Goal: Information Seeking & Learning: Learn about a topic

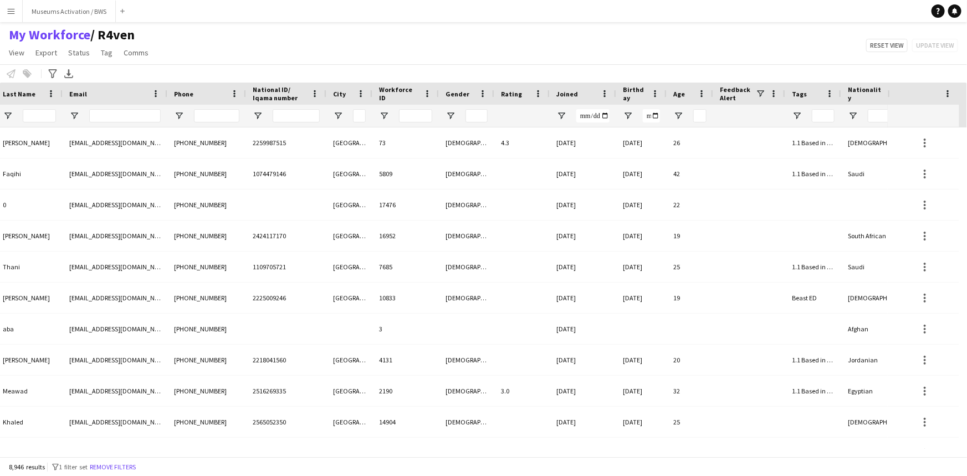
click at [482, 116] on div at bounding box center [814, 116] width 56 height 22
click at [482, 115] on span "Open Filter Menu" at bounding box center [797, 116] width 10 height 10
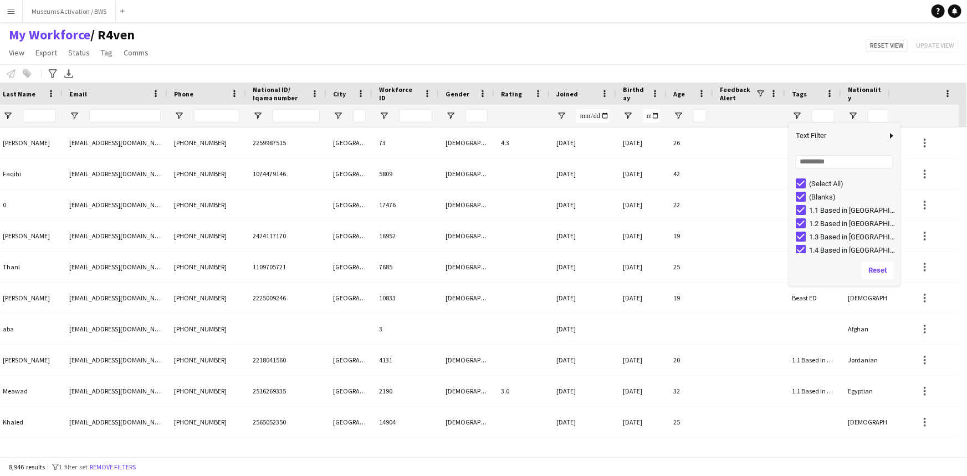
type input "***"
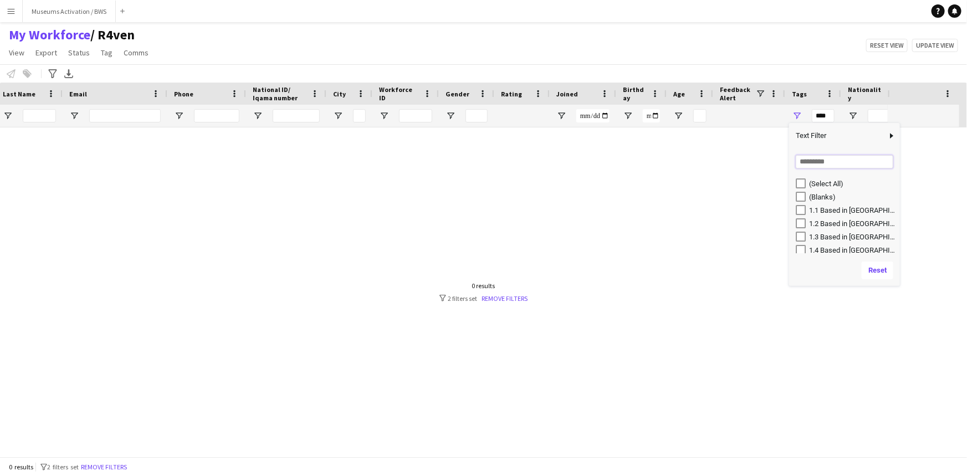
click at [482, 164] on input "Search filter values" at bounding box center [845, 161] width 98 height 13
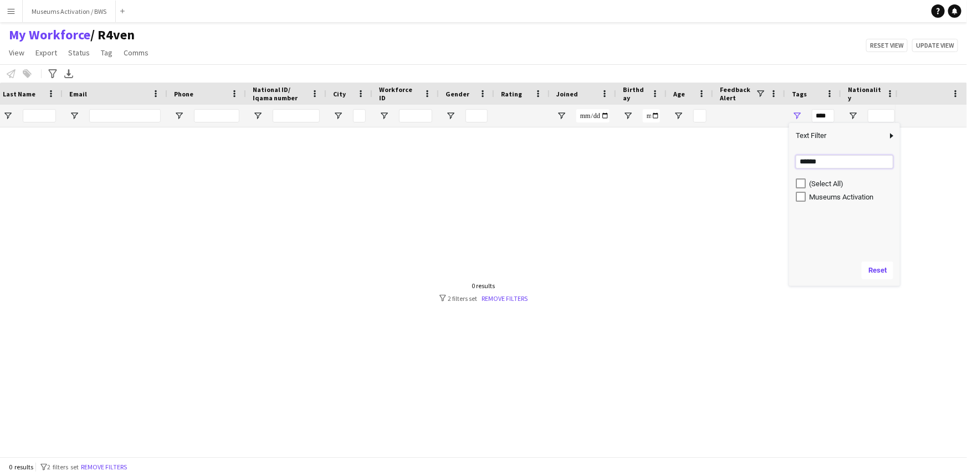
type input "******"
type input "**********"
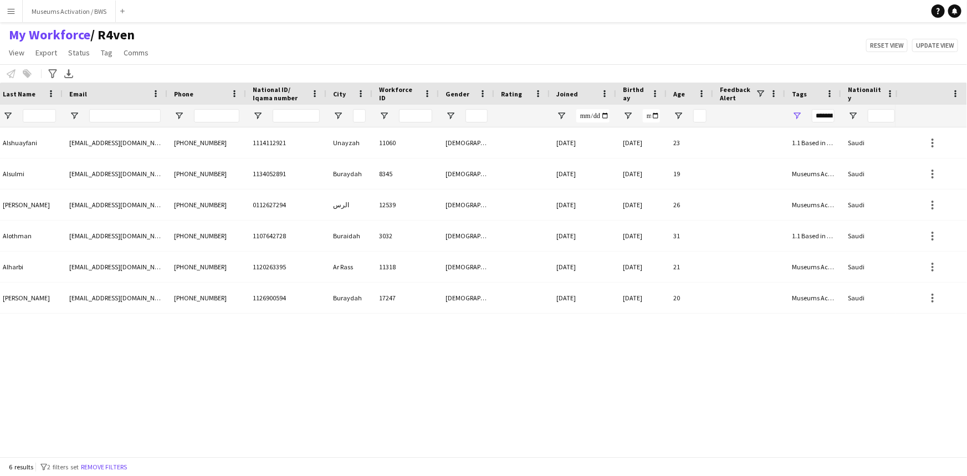
click at [482, 53] on div "My Workforce / R4ven View Views Default view R4ven New view Update view Delete …" at bounding box center [483, 46] width 967 height 38
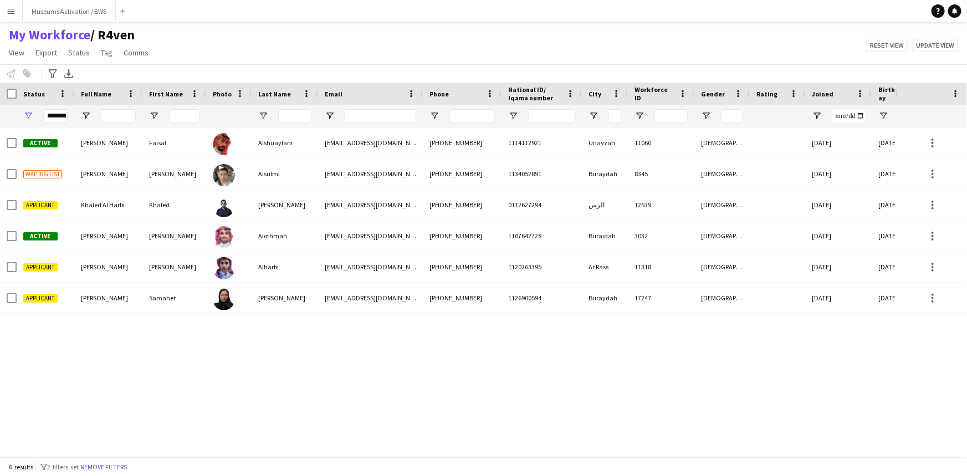
click at [323, 333] on div "Faisal Alshuayfani [EMAIL_ADDRESS][DOMAIN_NAME] [PHONE_NUMBER] 1114112921 Unayz…" at bounding box center [448, 289] width 896 height 322
click at [184, 43] on div "My Workforce / R4ven View Views Default view R4ven New view Update view Delete …" at bounding box center [483, 46] width 967 height 38
click at [181, 34] on div "My Workforce / R4ven View Views Default view R4ven New view Update view Delete …" at bounding box center [483, 46] width 967 height 38
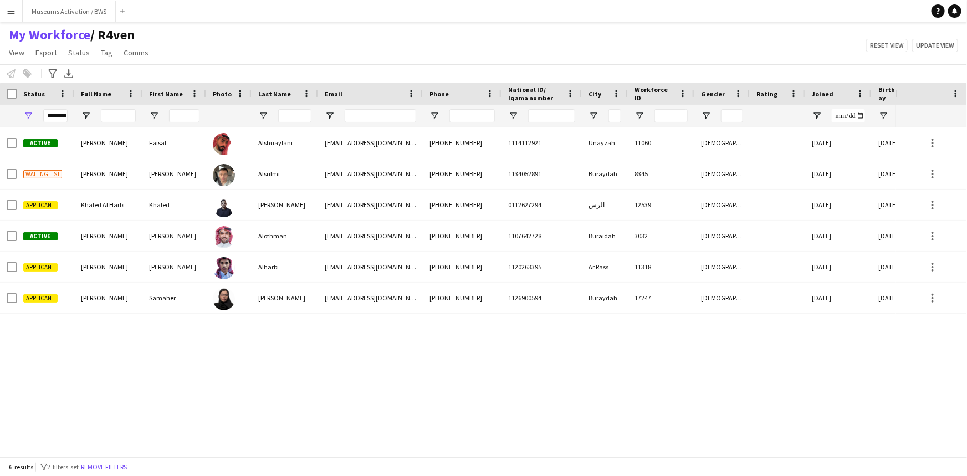
click at [181, 34] on div "My Workforce / R4ven View Views Default view R4ven New view Update view Delete …" at bounding box center [483, 46] width 967 height 38
click at [181, 39] on div "My Workforce / R4ven View Views Default view R4ven New view Update view Delete …" at bounding box center [483, 46] width 967 height 38
click at [164, 30] on div "My Workforce / R4ven View Views Default view R4ven New view Update view Delete …" at bounding box center [483, 46] width 967 height 38
drag, startPoint x: 164, startPoint y: 30, endPoint x: 13, endPoint y: 38, distance: 151.0
click at [13, 38] on div "My Workforce / R4ven View Views Default view R4ven New view Update view Delete …" at bounding box center [483, 46] width 967 height 38
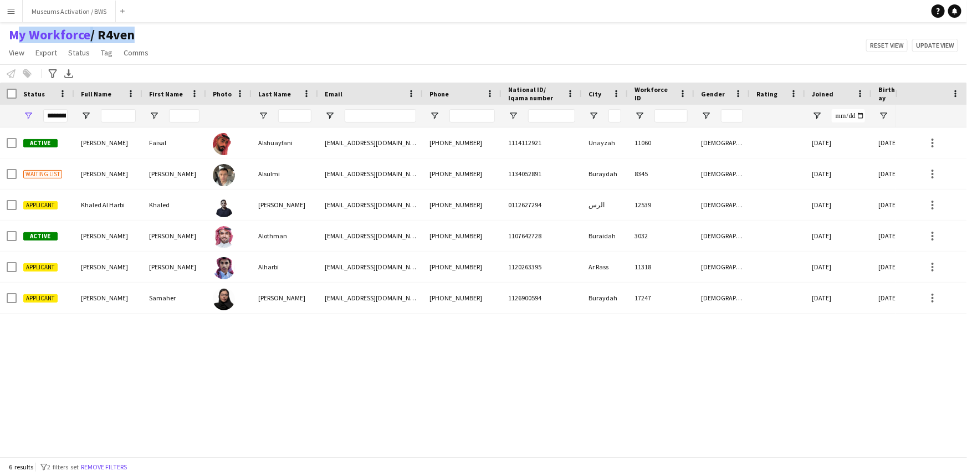
click at [180, 38] on div "My Workforce / R4ven View Views Default view R4ven New view Update view Delete …" at bounding box center [483, 46] width 967 height 38
drag, startPoint x: 174, startPoint y: 32, endPoint x: 146, endPoint y: 42, distance: 29.3
click at [116, 43] on div "My Workforce / R4ven View Views Default view R4ven New view Update view Delete …" at bounding box center [483, 46] width 967 height 38
click at [178, 44] on div "My Workforce / R4ven View Views Default view R4ven New view Update view Delete …" at bounding box center [483, 46] width 967 height 38
drag, startPoint x: 166, startPoint y: 55, endPoint x: 3, endPoint y: 38, distance: 163.9
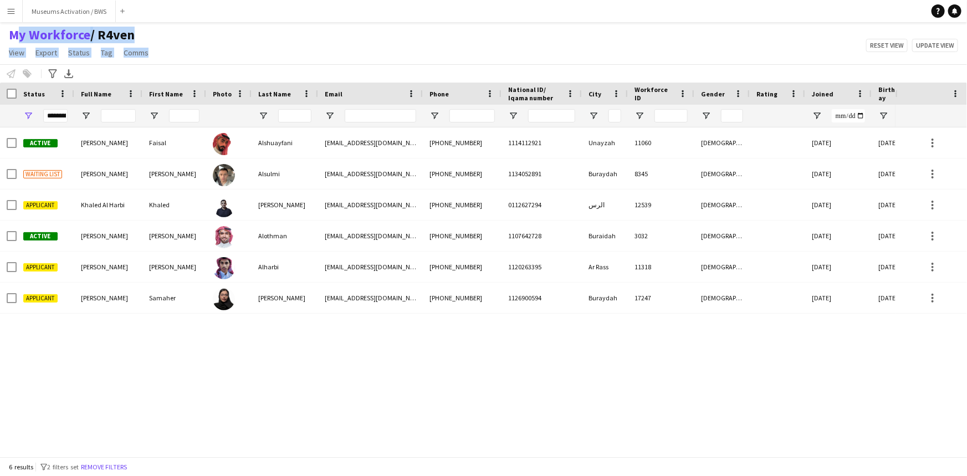
click at [3, 38] on div "My Workforce / R4ven View Views Default view R4ven New view Update view Delete …" at bounding box center [483, 46] width 967 height 38
click at [205, 34] on div "My Workforce / R4ven View Views Default view R4ven New view Update view Delete …" at bounding box center [483, 46] width 967 height 38
click at [173, 325] on div "Faisal Alshuayfani [EMAIL_ADDRESS][DOMAIN_NAME] [PHONE_NUMBER] 1114112921 Unayz…" at bounding box center [448, 289] width 896 height 322
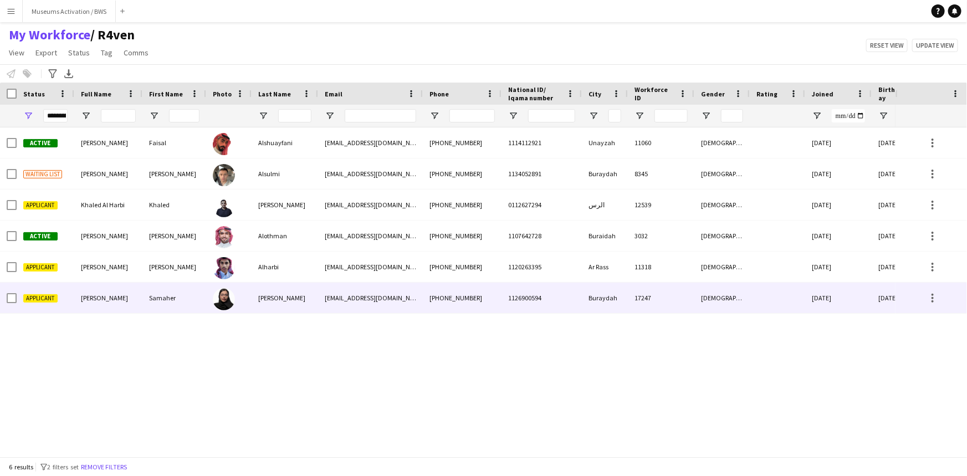
click at [196, 308] on div "Samaher" at bounding box center [174, 298] width 64 height 30
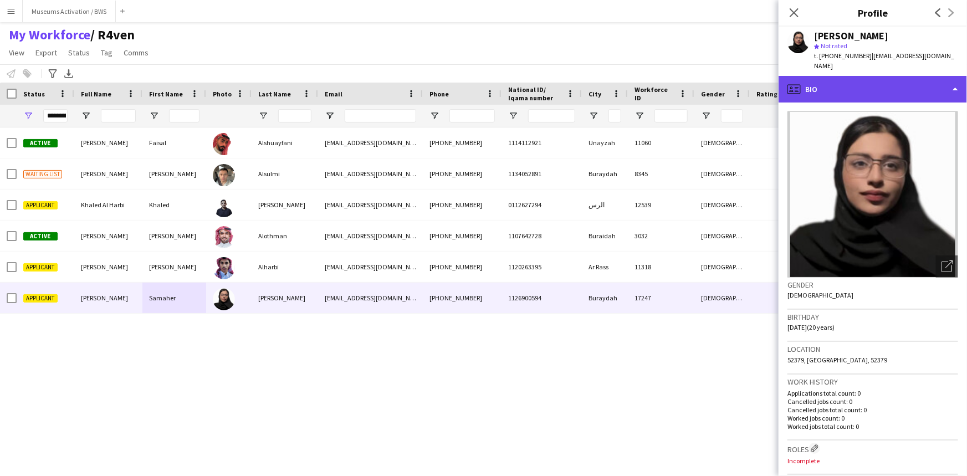
click at [482, 82] on div "profile Bio" at bounding box center [873, 89] width 188 height 27
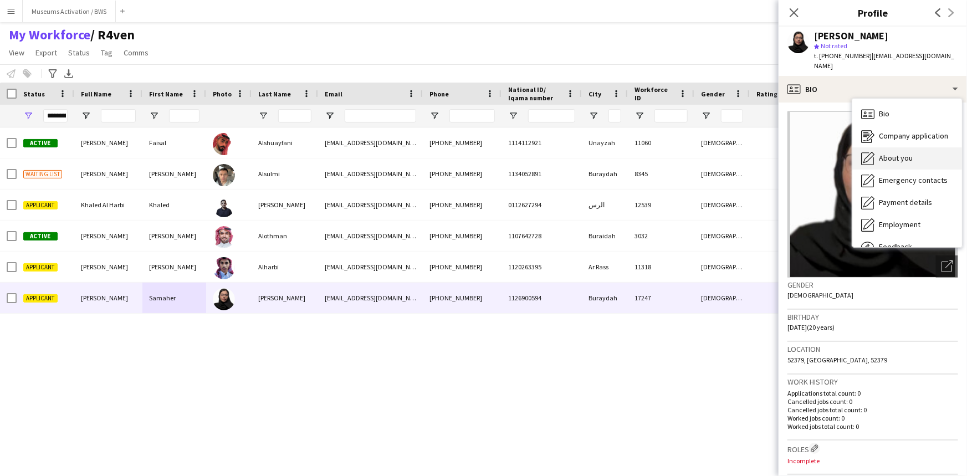
click at [482, 155] on div "About you About you" at bounding box center [908, 158] width 110 height 22
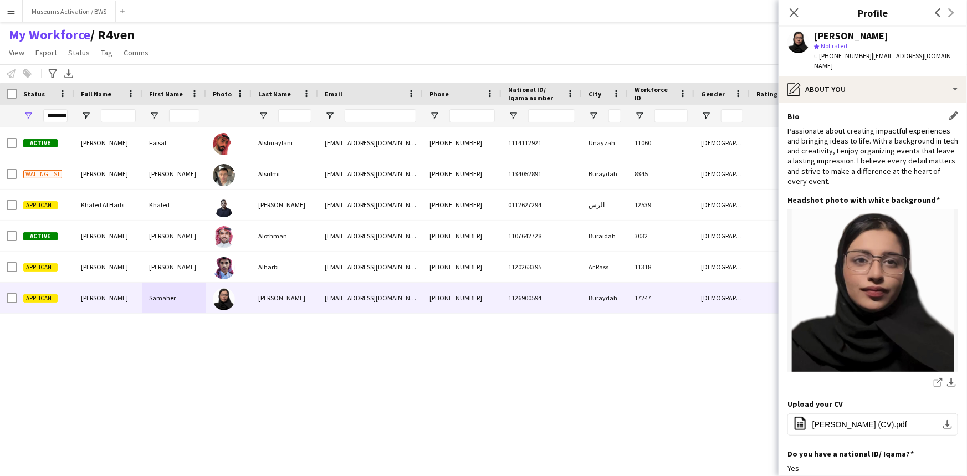
click at [482, 139] on div "Passionate about creating impactful experiences and bringing ideas to life. Wit…" at bounding box center [873, 156] width 171 height 60
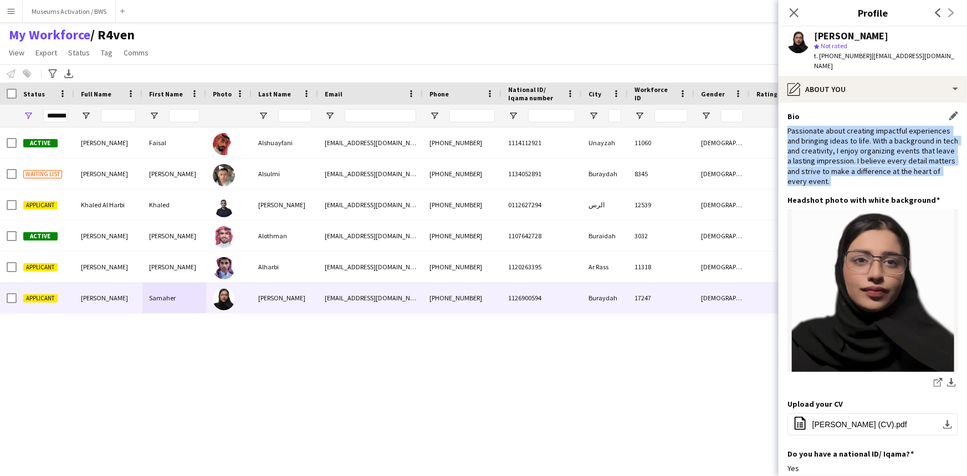
click at [482, 139] on div "Passionate about creating impactful experiences and bringing ideas to life. Wit…" at bounding box center [873, 156] width 171 height 60
click at [482, 140] on div "Passionate about creating impactful experiences and bringing ideas to life. Wit…" at bounding box center [873, 156] width 171 height 60
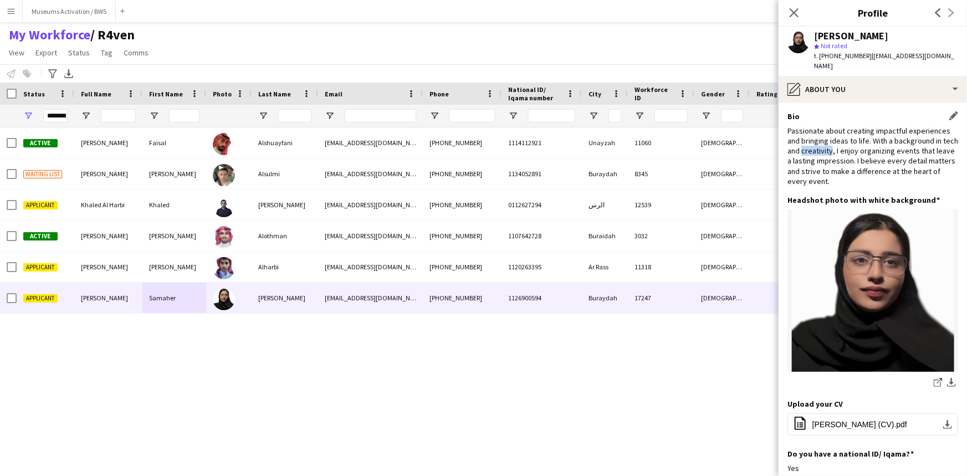
click at [482, 140] on div "Passionate about creating impactful experiences and bringing ideas to life. Wit…" at bounding box center [873, 156] width 171 height 60
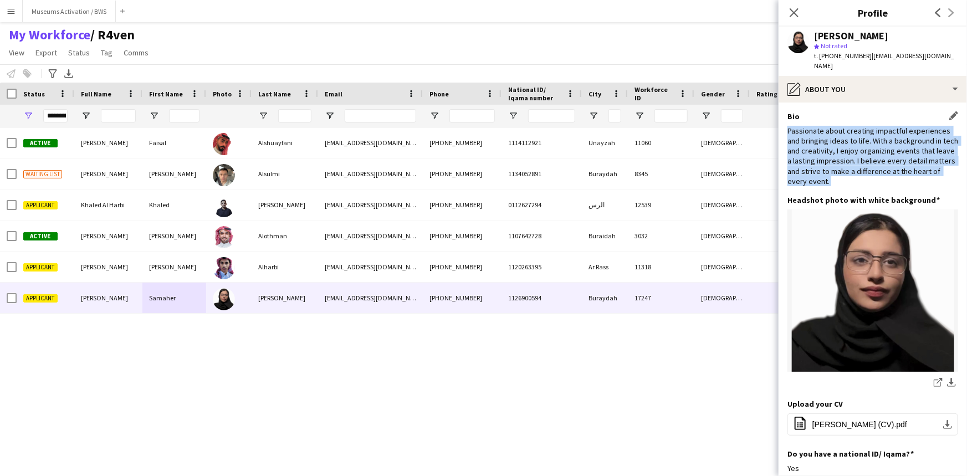
click at [482, 140] on div "Passionate about creating impactful experiences and bringing ideas to life. Wit…" at bounding box center [873, 156] width 171 height 60
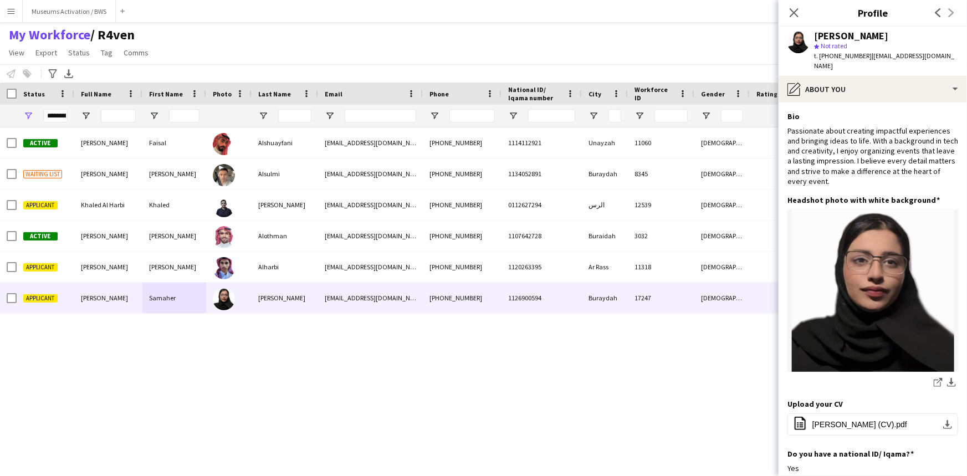
click at [482, 37] on div "[PERSON_NAME]" at bounding box center [851, 36] width 74 height 10
drag, startPoint x: 825, startPoint y: 37, endPoint x: 834, endPoint y: 55, distance: 20.3
click at [482, 55] on div "[PERSON_NAME] star Not rated t. [PHONE_NUMBER] | [EMAIL_ADDRESS][DOMAIN_NAME]" at bounding box center [886, 51] width 144 height 40
click at [482, 55] on span "t. [PHONE_NUMBER]" at bounding box center [843, 56] width 58 height 8
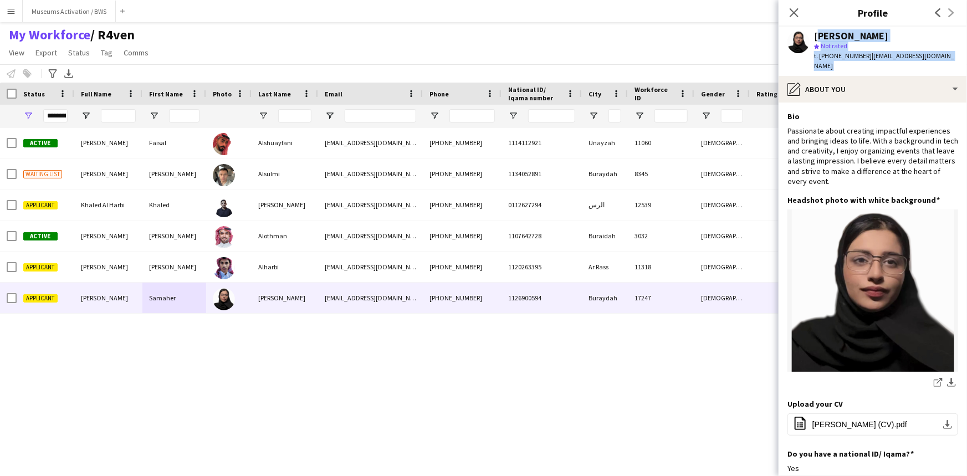
click at [482, 55] on span "t. [PHONE_NUMBER]" at bounding box center [843, 56] width 58 height 8
drag, startPoint x: 834, startPoint y: 55, endPoint x: 838, endPoint y: 38, distance: 17.1
click at [482, 38] on div "[PERSON_NAME] star Not rated t. [PHONE_NUMBER] | [EMAIL_ADDRESS][DOMAIN_NAME]" at bounding box center [886, 51] width 144 height 40
click at [482, 38] on div "[PERSON_NAME]" at bounding box center [851, 36] width 74 height 10
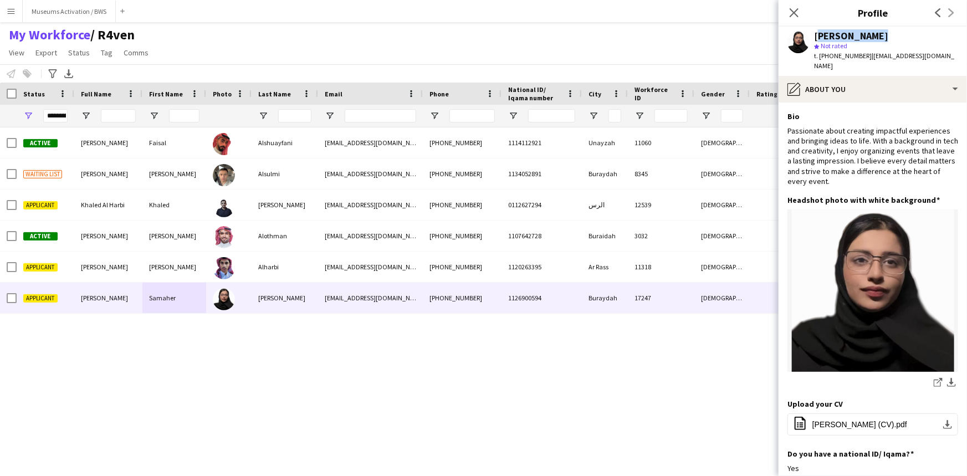
click at [482, 38] on div "[PERSON_NAME]" at bounding box center [851, 36] width 74 height 10
drag, startPoint x: 838, startPoint y: 38, endPoint x: 935, endPoint y: 52, distance: 97.5
click at [482, 52] on div "[PERSON_NAME] star Not rated t. [PHONE_NUMBER] | [EMAIL_ADDRESS][DOMAIN_NAME]" at bounding box center [886, 51] width 144 height 40
click at [482, 52] on span "| [EMAIL_ADDRESS][DOMAIN_NAME]" at bounding box center [884, 61] width 140 height 18
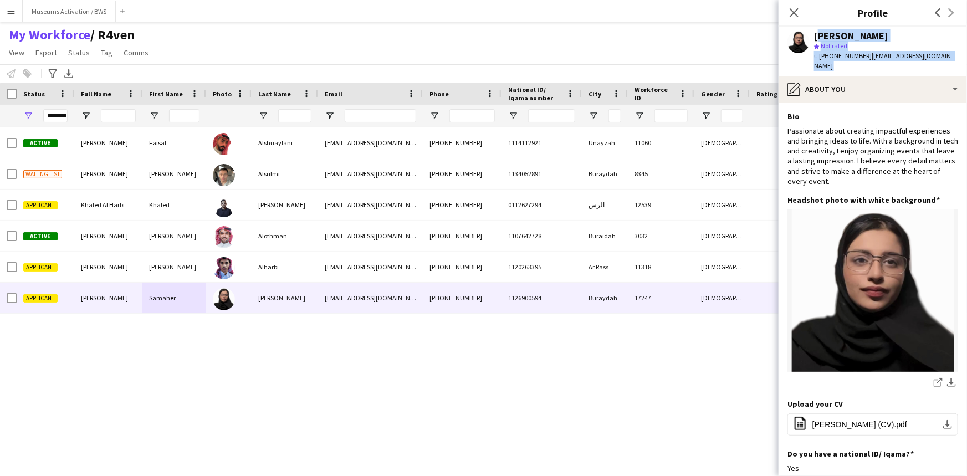
drag, startPoint x: 935, startPoint y: 52, endPoint x: 889, endPoint y: 35, distance: 48.4
click at [482, 35] on div "[PERSON_NAME] star Not rated t. [PHONE_NUMBER] | [EMAIL_ADDRESS][DOMAIN_NAME]" at bounding box center [886, 51] width 144 height 40
click at [482, 35] on div "[PERSON_NAME]" at bounding box center [886, 36] width 144 height 10
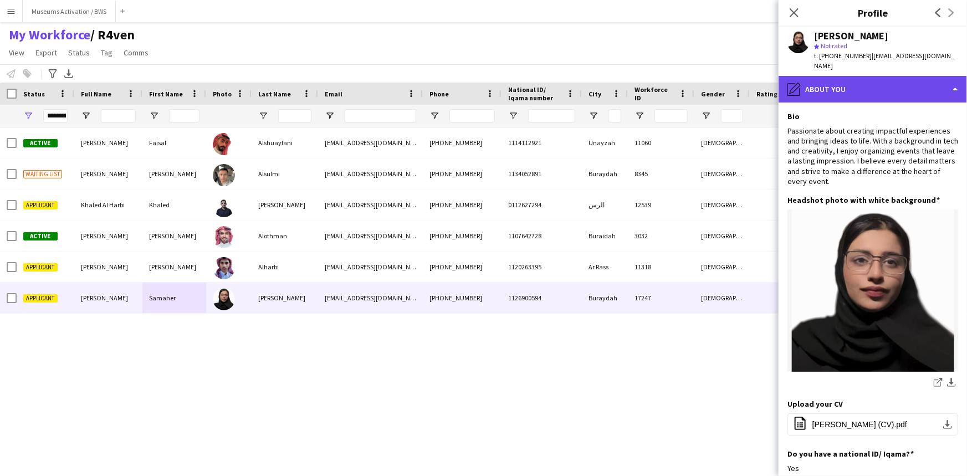
click at [482, 76] on div "pencil4 About you" at bounding box center [873, 89] width 188 height 27
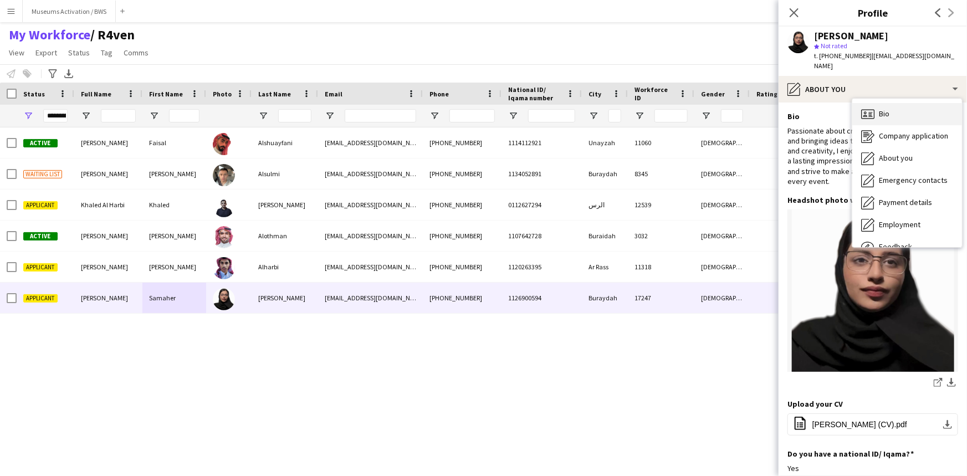
click at [482, 103] on div "Bio Bio" at bounding box center [908, 114] width 110 height 22
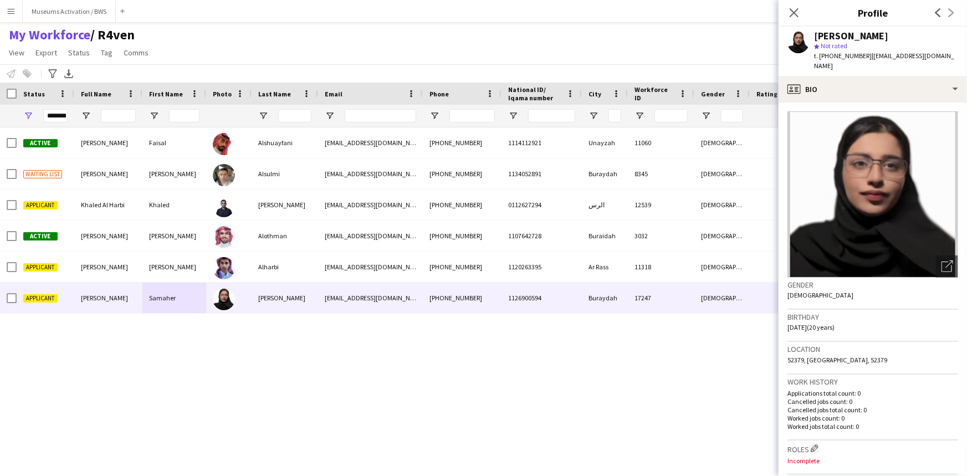
click at [482, 319] on div "Birthday [DEMOGRAPHIC_DATA] (20 years)" at bounding box center [873, 326] width 171 height 32
drag, startPoint x: 848, startPoint y: 319, endPoint x: 847, endPoint y: 277, distance: 42.7
click at [482, 277] on app-crew-profile-bio "Open photos pop-in Gender [DEMOGRAPHIC_DATA] Birthday [DEMOGRAPHIC_DATA] (20 ye…" at bounding box center [873, 290] width 188 height 374
click at [482, 280] on h3 "Gender" at bounding box center [873, 285] width 171 height 10
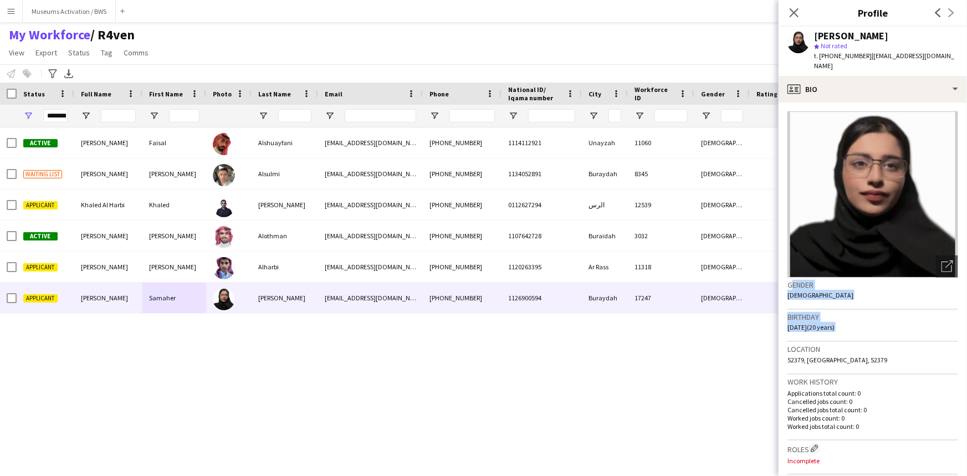
click at [482, 280] on h3 "Gender" at bounding box center [873, 285] width 171 height 10
drag, startPoint x: 847, startPoint y: 277, endPoint x: 872, endPoint y: 348, distance: 75.7
click at [482, 348] on app-crew-profile-bio "Open photos pop-in Gender [DEMOGRAPHIC_DATA] Birthday [DEMOGRAPHIC_DATA] (20 ye…" at bounding box center [873, 290] width 188 height 374
click at [482, 348] on div "Location 52379, [GEOGRAPHIC_DATA], 52379" at bounding box center [873, 358] width 171 height 32
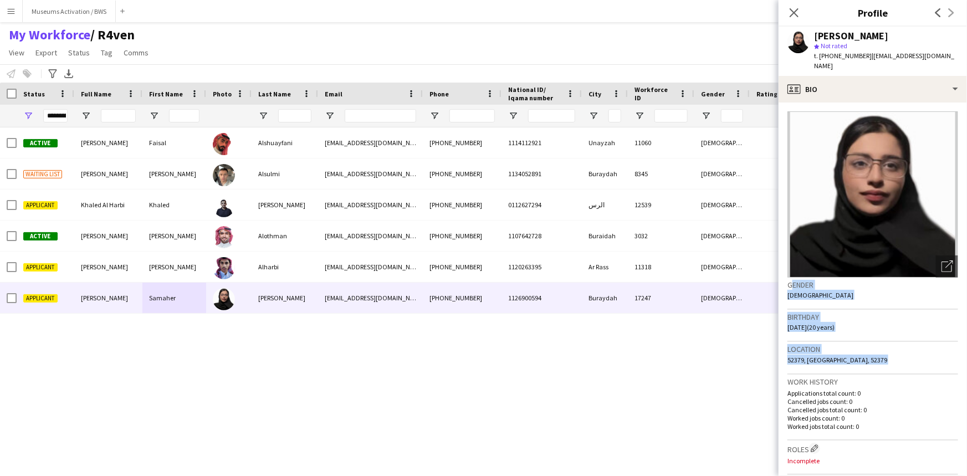
drag, startPoint x: 872, startPoint y: 348, endPoint x: 837, endPoint y: 278, distance: 78.6
click at [482, 278] on app-crew-profile-bio "Open photos pop-in Gender [DEMOGRAPHIC_DATA] Birthday [DEMOGRAPHIC_DATA] (20 ye…" at bounding box center [873, 290] width 188 height 374
click at [482, 280] on h3 "Gender" at bounding box center [873, 285] width 171 height 10
drag, startPoint x: 837, startPoint y: 278, endPoint x: 865, endPoint y: 349, distance: 76.9
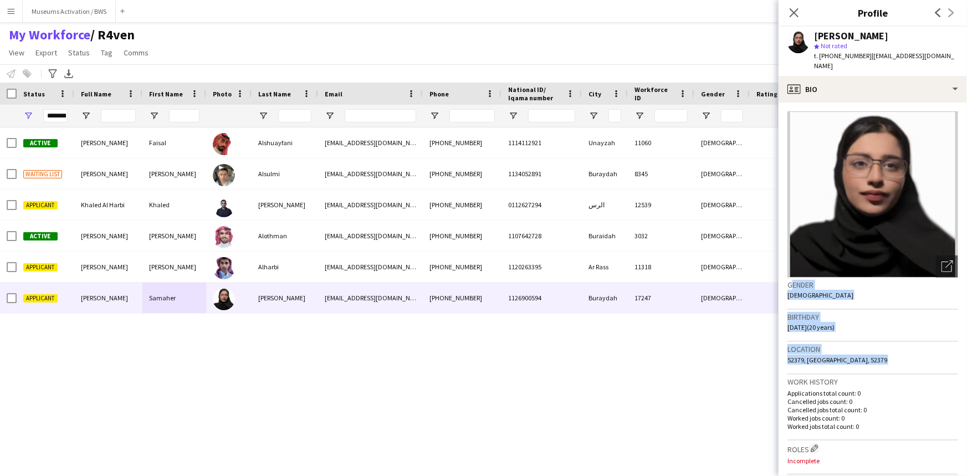
click at [482, 349] on app-crew-profile-bio "Open photos pop-in Gender [DEMOGRAPHIC_DATA] Birthday [DEMOGRAPHIC_DATA] (20 ye…" at bounding box center [873, 290] width 188 height 374
click at [482, 349] on div "Location 52379, [GEOGRAPHIC_DATA], 52379" at bounding box center [873, 358] width 171 height 32
drag, startPoint x: 865, startPoint y: 349, endPoint x: 855, endPoint y: 276, distance: 74.4
click at [482, 276] on app-crew-profile-bio "Open photos pop-in Gender [DEMOGRAPHIC_DATA] Birthday [DEMOGRAPHIC_DATA] (20 ye…" at bounding box center [873, 290] width 188 height 374
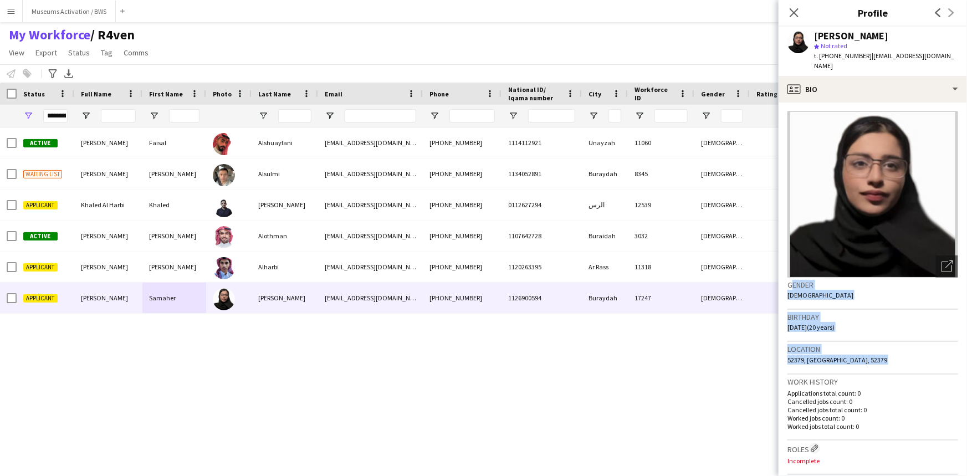
click at [482, 280] on h3 "Gender" at bounding box center [873, 285] width 171 height 10
drag, startPoint x: 855, startPoint y: 276, endPoint x: 876, endPoint y: 361, distance: 88.3
click at [482, 361] on app-crew-profile-bio "Open photos pop-in Gender [DEMOGRAPHIC_DATA] Birthday [DEMOGRAPHIC_DATA] (20 ye…" at bounding box center [873, 290] width 188 height 374
click at [482, 352] on div "Location 52379, [GEOGRAPHIC_DATA], 52379" at bounding box center [873, 358] width 171 height 32
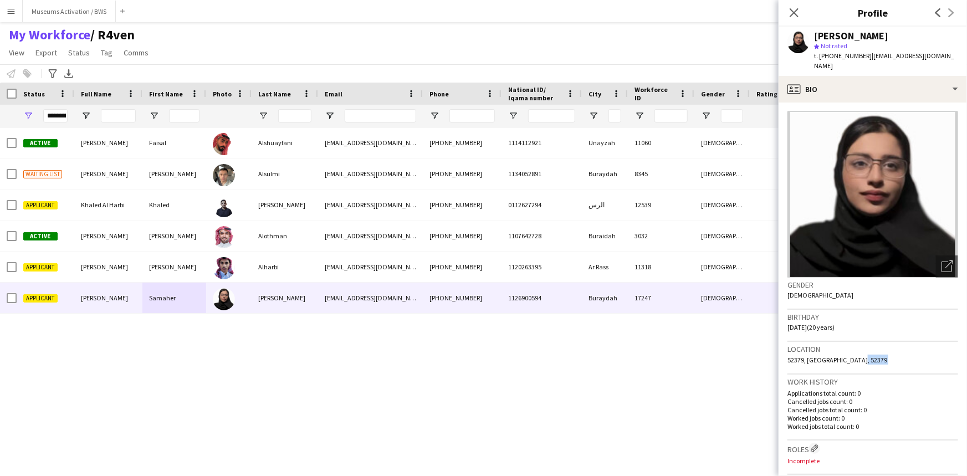
click at [482, 352] on div "Location 52379, [GEOGRAPHIC_DATA], 52379" at bounding box center [873, 358] width 171 height 32
drag, startPoint x: 876, startPoint y: 352, endPoint x: 850, endPoint y: 279, distance: 77.3
click at [482, 279] on app-crew-profile-bio "Open photos pop-in Gender [DEMOGRAPHIC_DATA] Birthday [DEMOGRAPHIC_DATA] (20 ye…" at bounding box center [873, 290] width 188 height 374
click at [482, 279] on div "Gender [DEMOGRAPHIC_DATA]" at bounding box center [873, 294] width 171 height 32
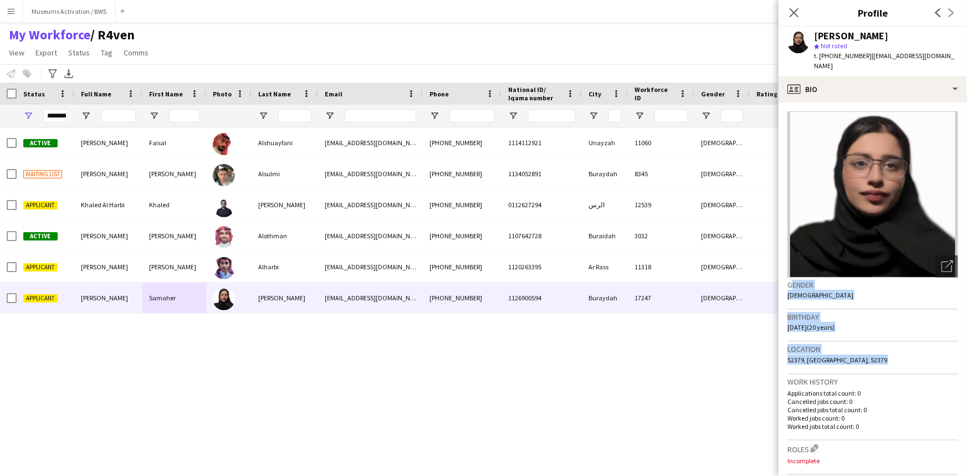
drag, startPoint x: 850, startPoint y: 279, endPoint x: 881, endPoint y: 354, distance: 80.7
click at [482, 354] on app-crew-profile-bio "Open photos pop-in Gender [DEMOGRAPHIC_DATA] Birthday [DEMOGRAPHIC_DATA] (20 ye…" at bounding box center [873, 290] width 188 height 374
click at [482, 354] on div "Location 52379, [GEOGRAPHIC_DATA], 52379" at bounding box center [873, 358] width 171 height 32
drag, startPoint x: 881, startPoint y: 354, endPoint x: 845, endPoint y: 278, distance: 84.3
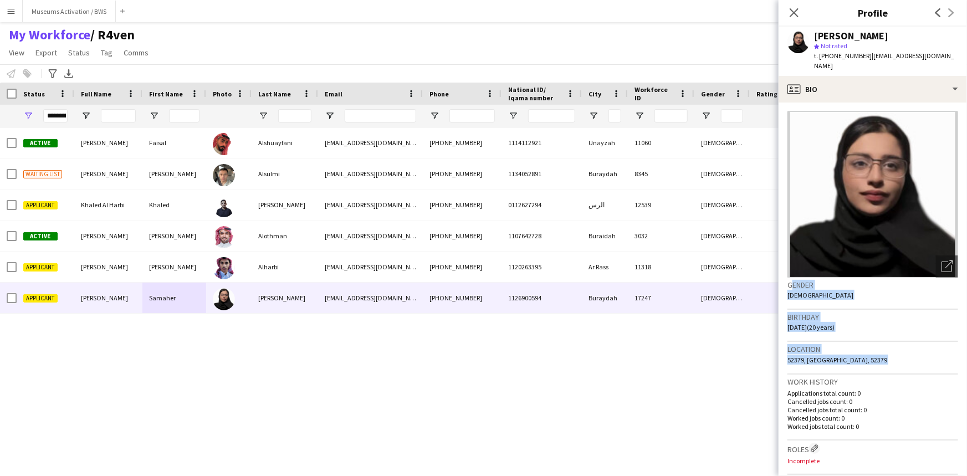
click at [482, 278] on app-crew-profile-bio "Open photos pop-in Gender [DEMOGRAPHIC_DATA] Birthday [DEMOGRAPHIC_DATA] (20 ye…" at bounding box center [873, 290] width 188 height 374
click at [482, 280] on h3 "Gender" at bounding box center [873, 285] width 171 height 10
drag, startPoint x: 845, startPoint y: 278, endPoint x: 864, endPoint y: 348, distance: 72.4
click at [482, 348] on app-crew-profile-bio "Open photos pop-in Gender [DEMOGRAPHIC_DATA] Birthday [DEMOGRAPHIC_DATA] (20 ye…" at bounding box center [873, 290] width 188 height 374
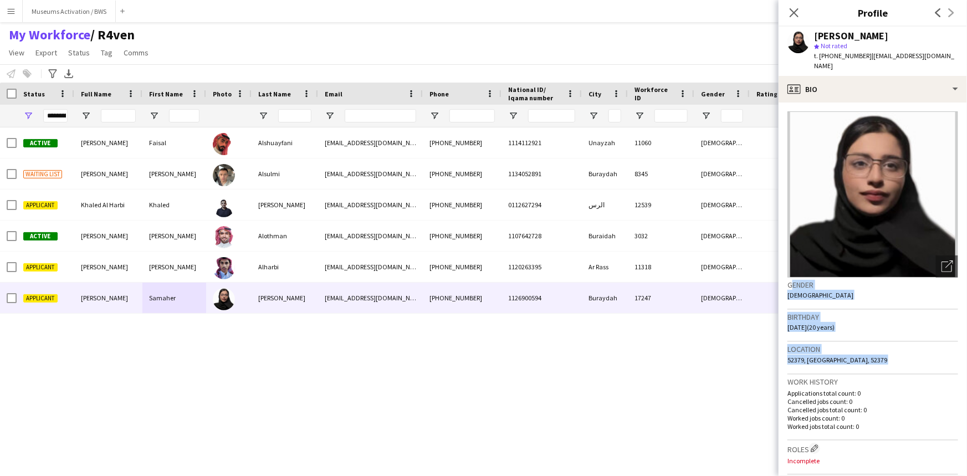
click at [482, 348] on div "Location 52379, [GEOGRAPHIC_DATA], 52379" at bounding box center [873, 358] width 171 height 32
